Goal: Find specific page/section: Find specific page/section

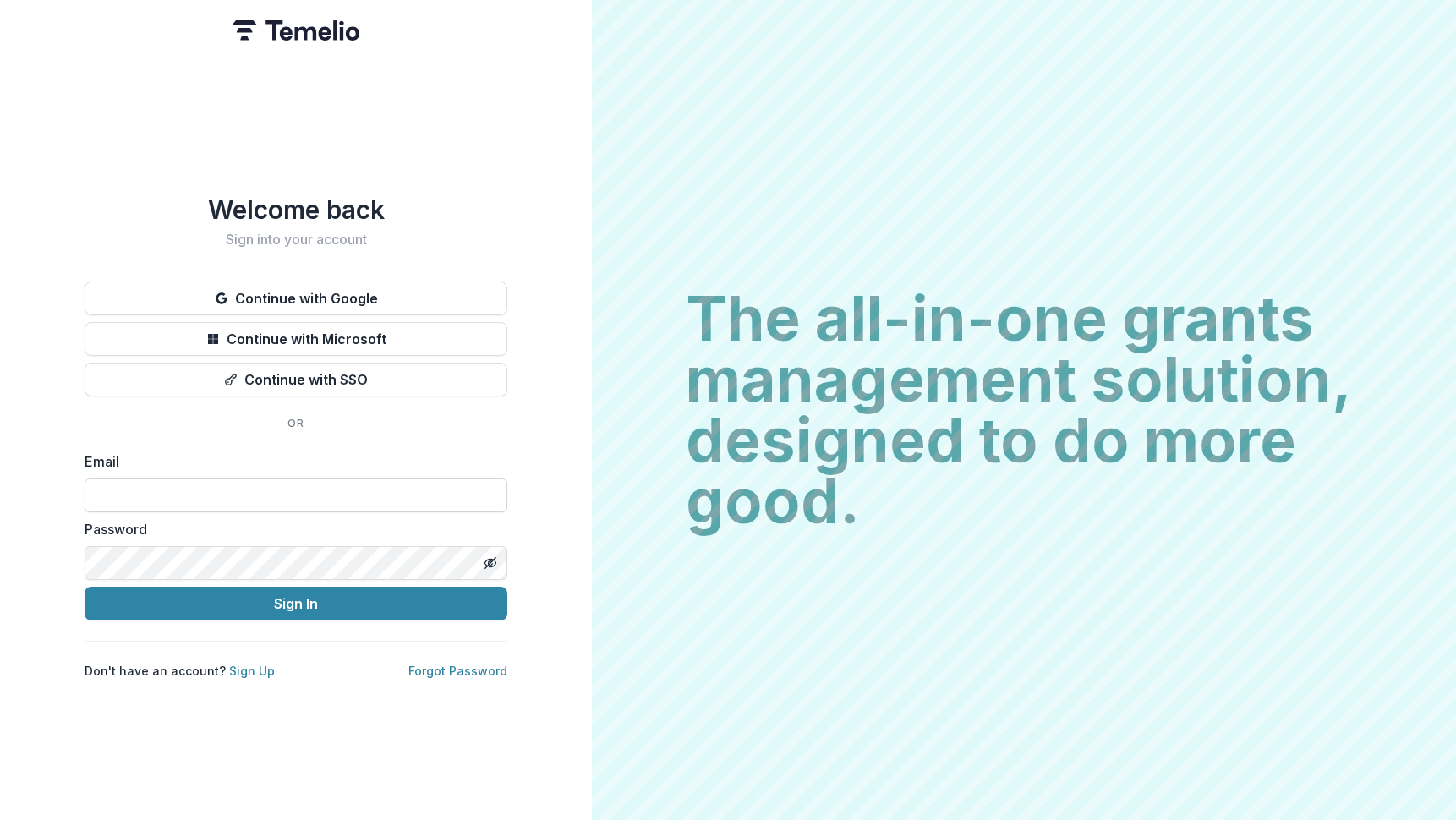
click at [99, 483] on input at bounding box center [295, 495] width 422 height 34
type input "**********"
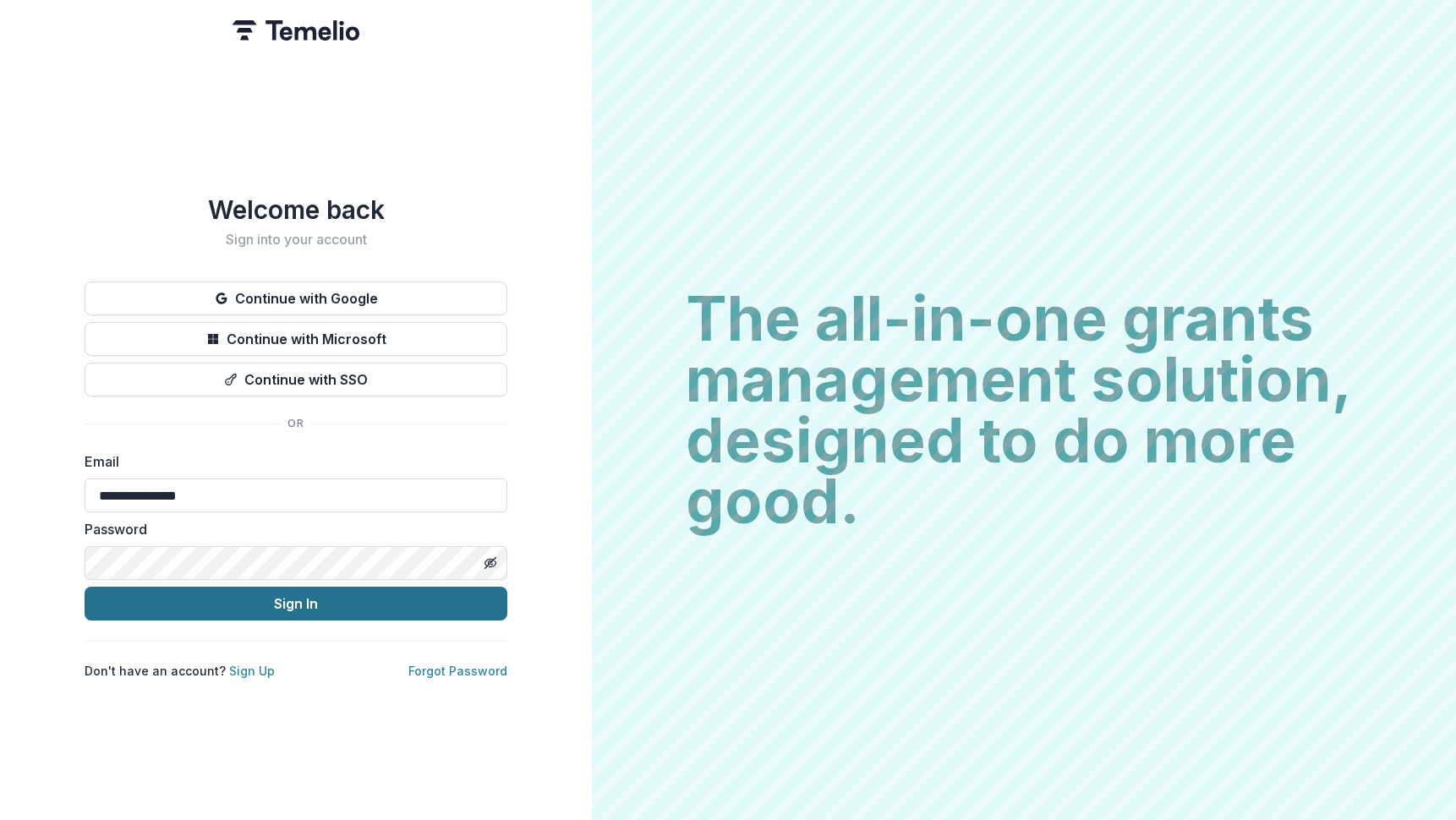
click at [198, 605] on button "Sign In" at bounding box center [295, 604] width 422 height 34
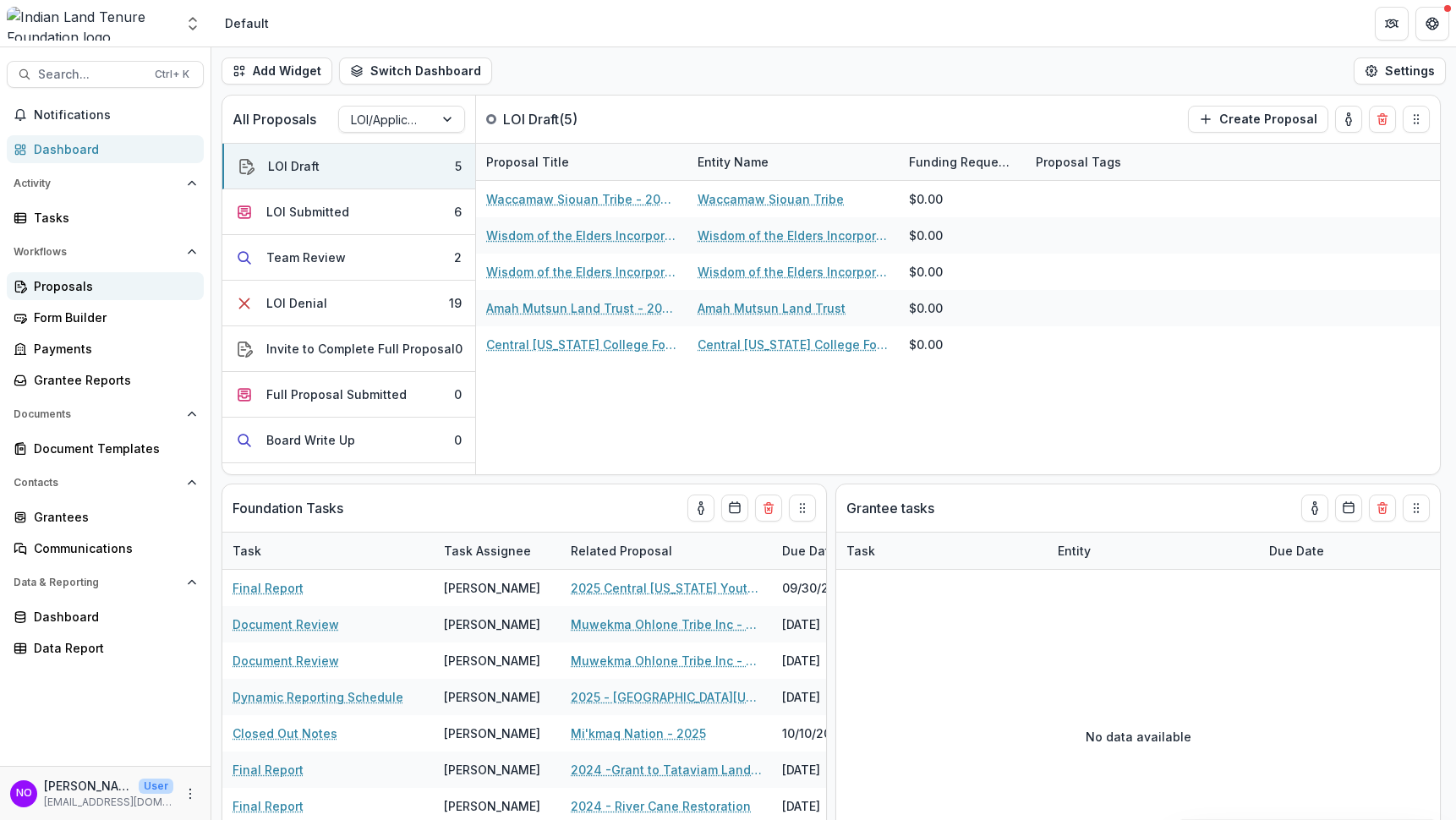
click at [45, 280] on div "Proposals" at bounding box center [111, 286] width 156 height 18
